Goal: Check status: Check status

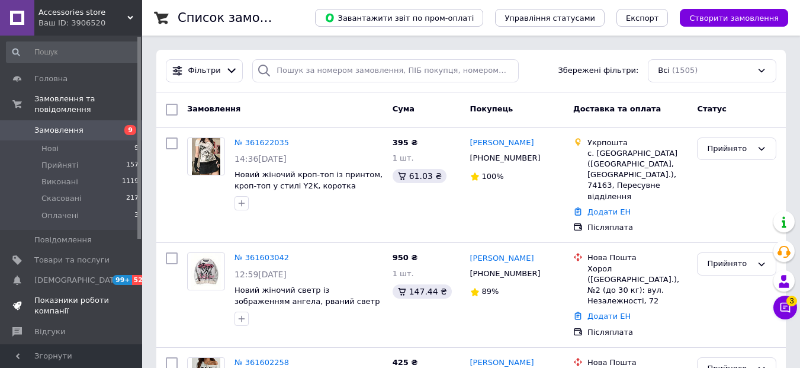
click at [124, 306] on link "Показники роботи компанії" at bounding box center [73, 305] width 146 height 31
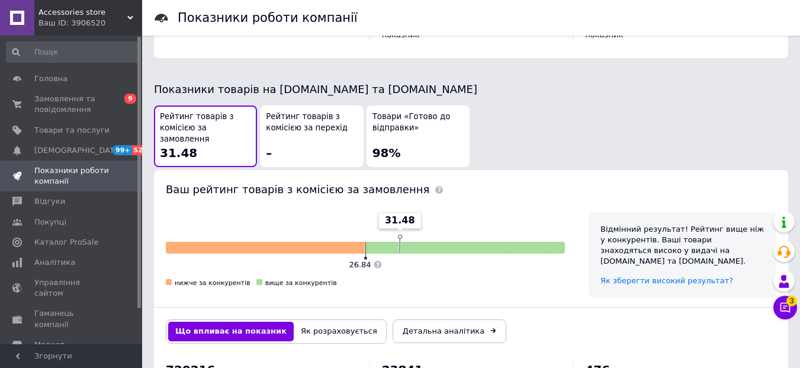
scroll to position [692, 0]
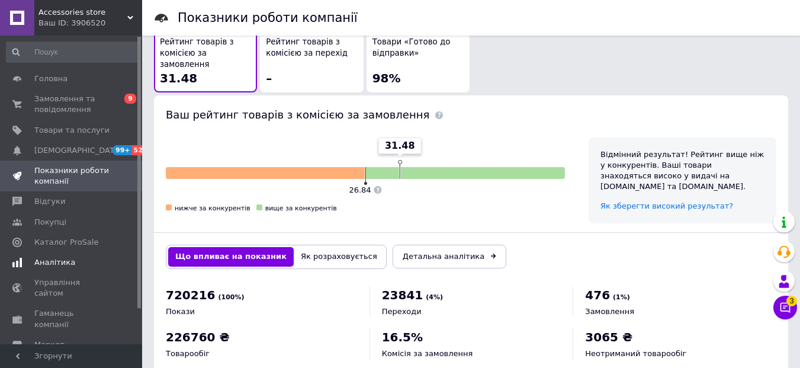
click at [83, 264] on span "Аналітика" at bounding box center [71, 262] width 75 height 11
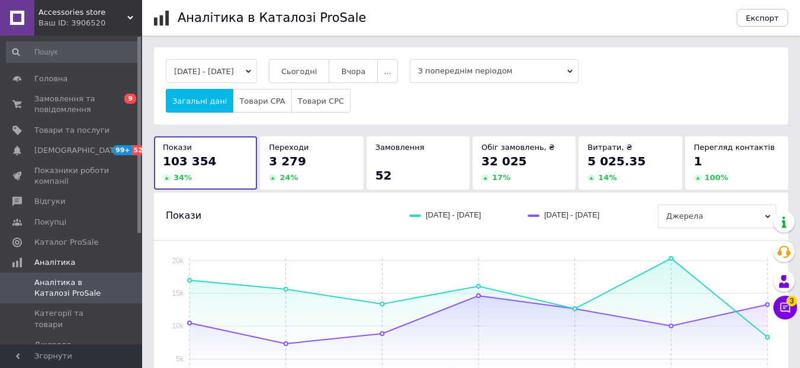
click at [214, 76] on button "[DATE] - [DATE]" at bounding box center [211, 71] width 91 height 24
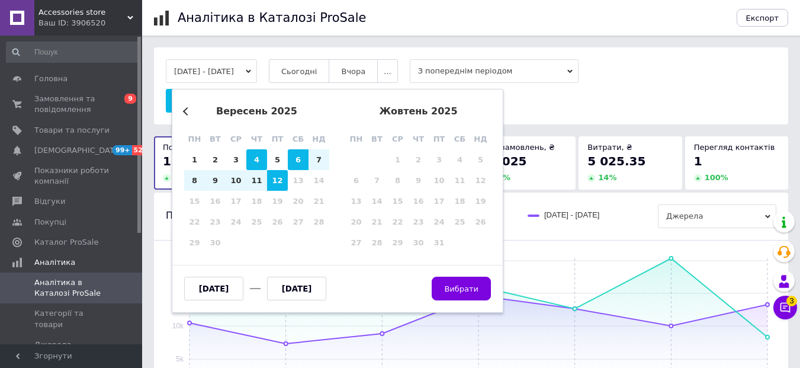
click at [252, 150] on div "4" at bounding box center [256, 159] width 21 height 21
type input "[DATE]"
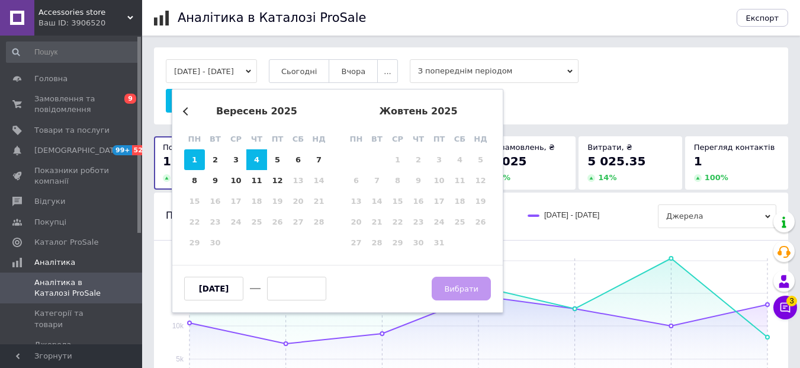
click at [200, 158] on div "1" at bounding box center [194, 159] width 21 height 21
type input "[DATE]"
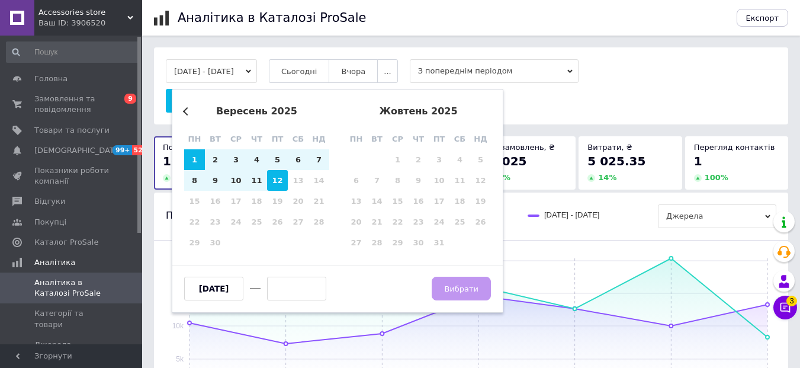
click at [275, 179] on div "12" at bounding box center [277, 180] width 21 height 21
type input "[DATE]"
click at [477, 291] on span "Вибрати" at bounding box center [461, 288] width 34 height 9
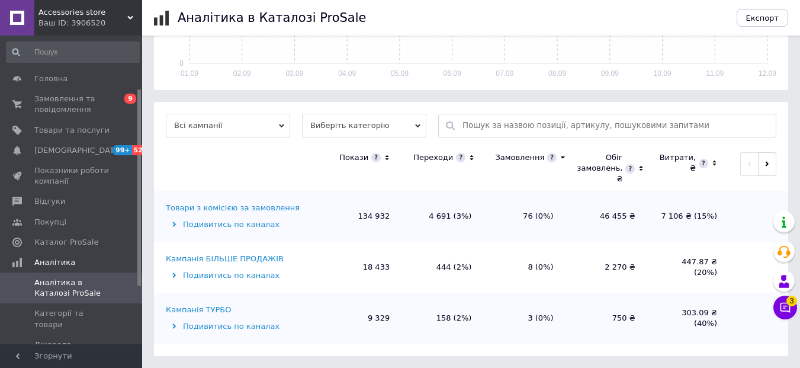
scroll to position [118, 0]
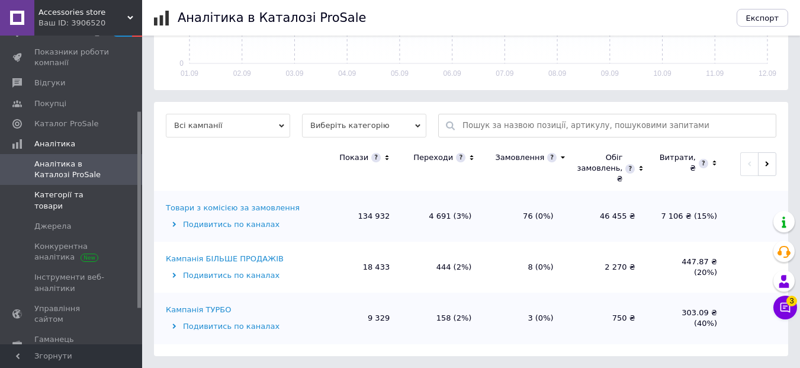
click at [88, 193] on span "Категорії та товари" at bounding box center [71, 200] width 75 height 21
